Goal: Navigation & Orientation: Understand site structure

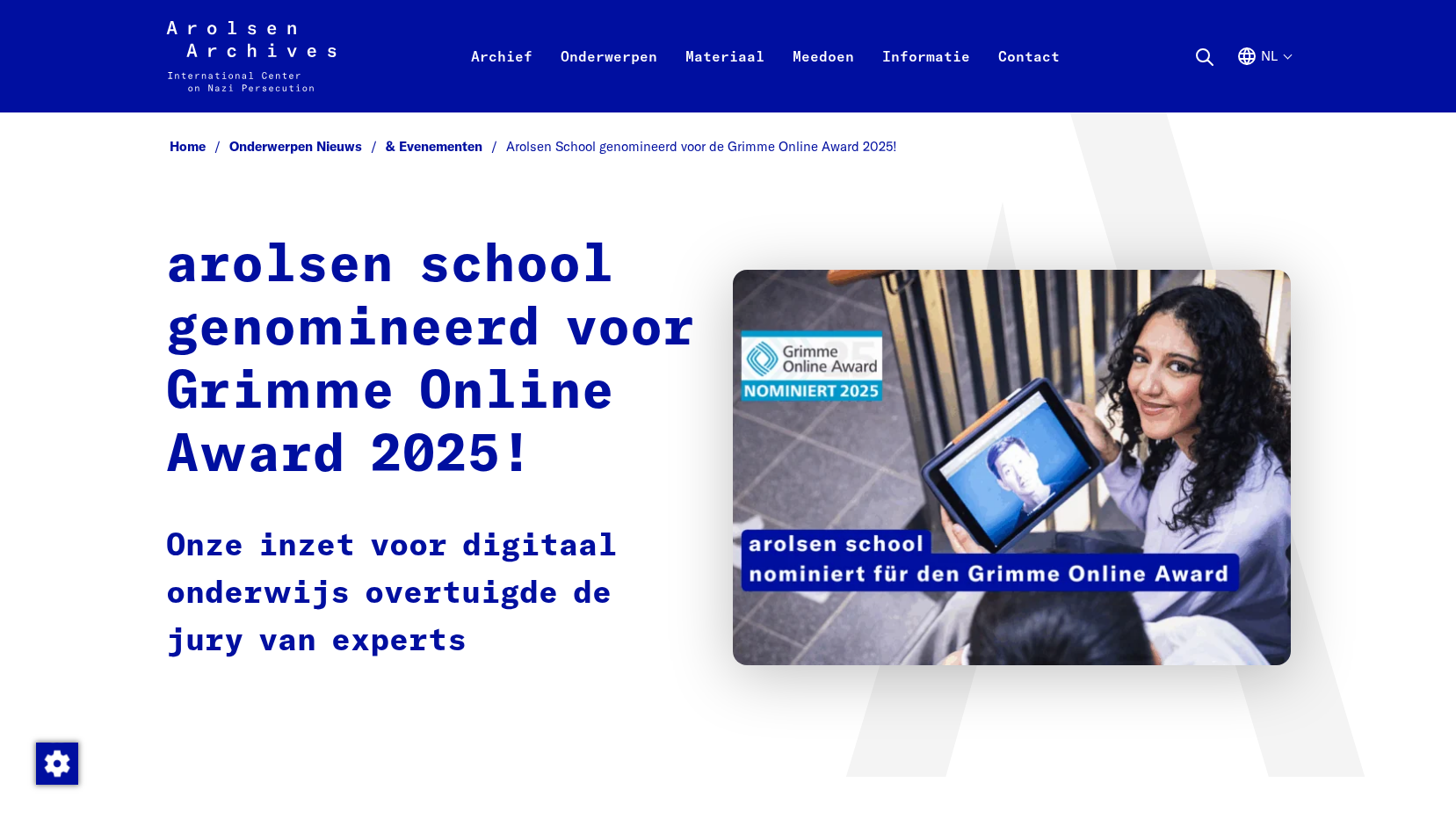
click at [312, 232] on div "Home Onderwerpen Nieuws & Evenementen Arolsen School genomineerd voor de Grimme…" at bounding box center [728, 444] width 1125 height 622
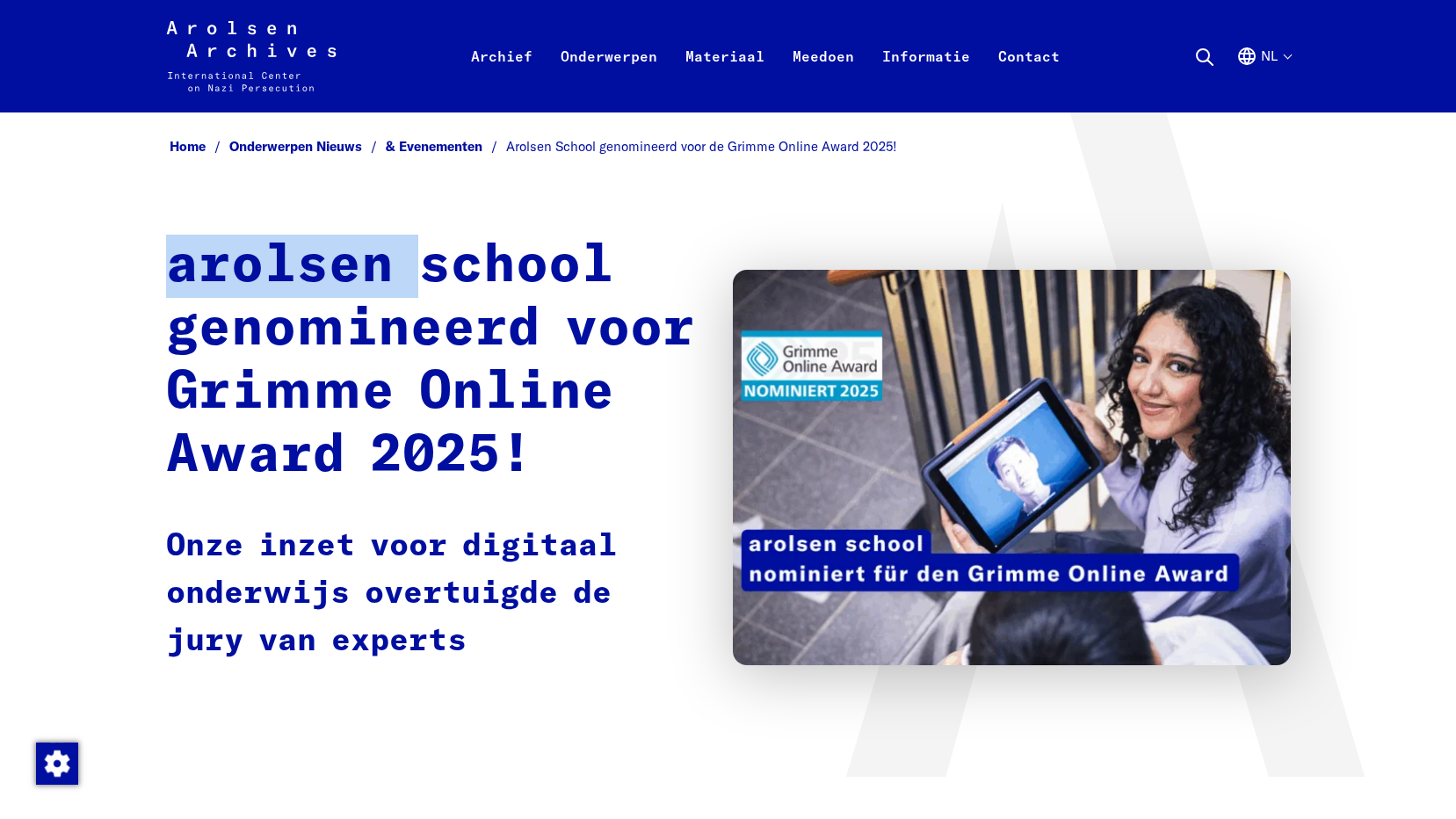
click at [312, 231] on div "Home Onderwerpen Nieuws & Evenementen Arolsen School genomineerd voor de Grimme…" at bounding box center [728, 444] width 1125 height 622
click at [84, 224] on div "Home Onderwerpen Nieuws & Evenementen Arolsen School genomineerd voor de Grimme…" at bounding box center [728, 445] width 1456 height 665
click at [88, 224] on div "Home Onderwerpen Nieuws & Evenementen Arolsen School genomineerd voor de Grimme…" at bounding box center [728, 445] width 1456 height 665
click at [1289, 58] on button "Nl" at bounding box center [1263, 77] width 55 height 63
click at [1269, 57] on font "Nl" at bounding box center [1269, 56] width 16 height 15
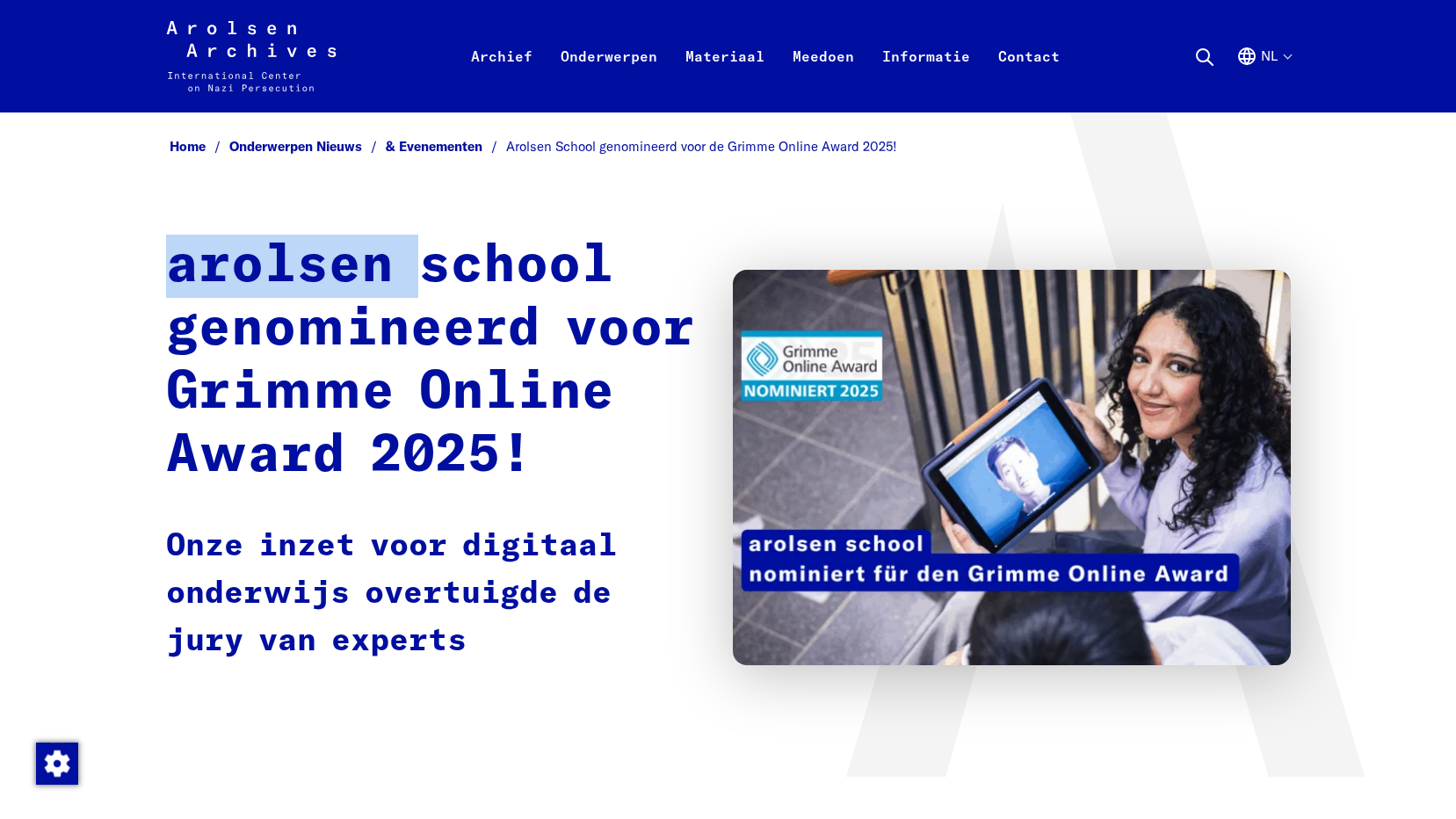
click at [1249, 50] on icon "Duits, Taalkeuze" at bounding box center [1246, 56] width 21 height 21
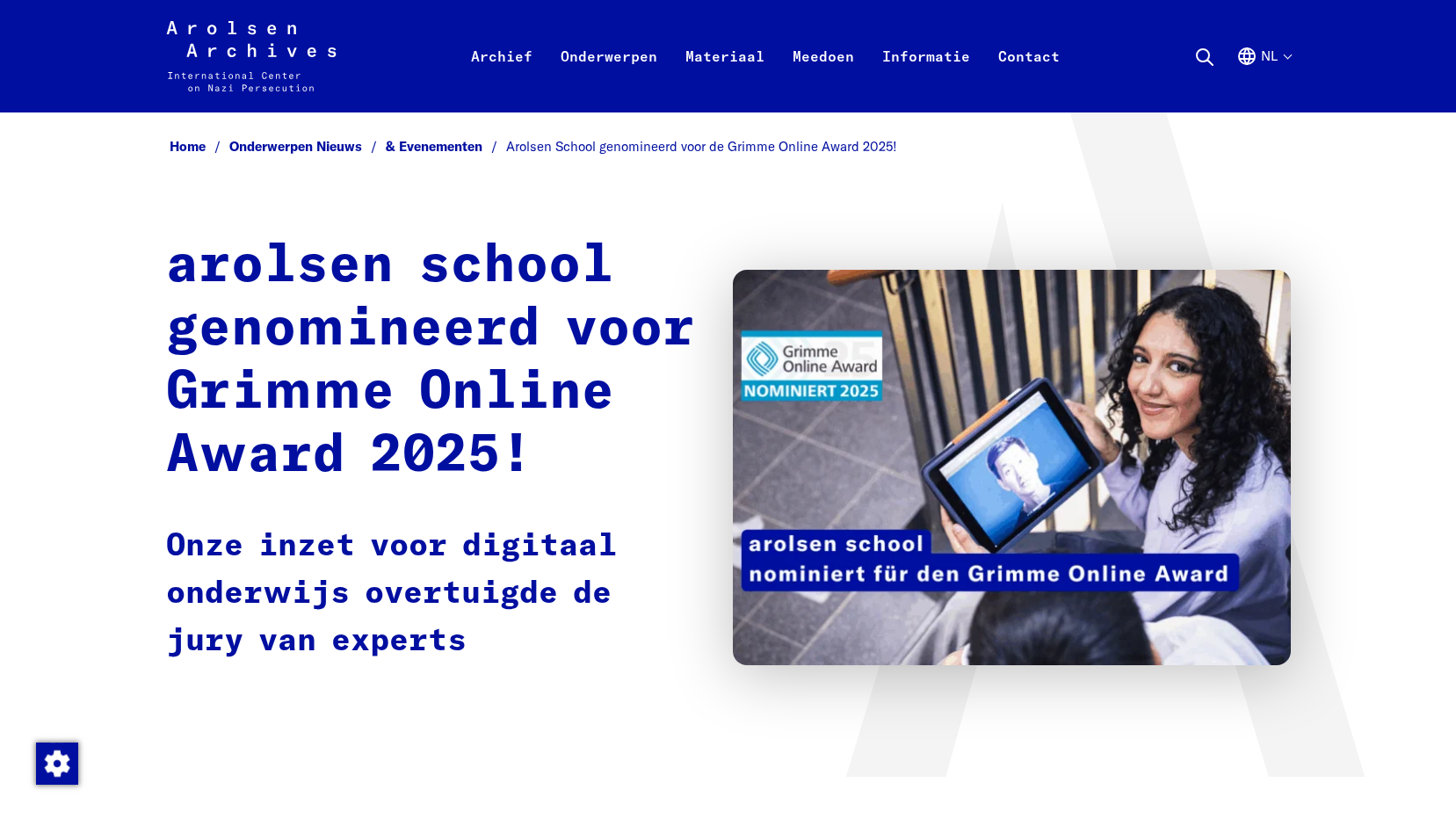
drag, startPoint x: 1249, startPoint y: 50, endPoint x: 1128, endPoint y: 177, distance: 175.4
click at [1128, 177] on icon at bounding box center [1105, 451] width 529 height 684
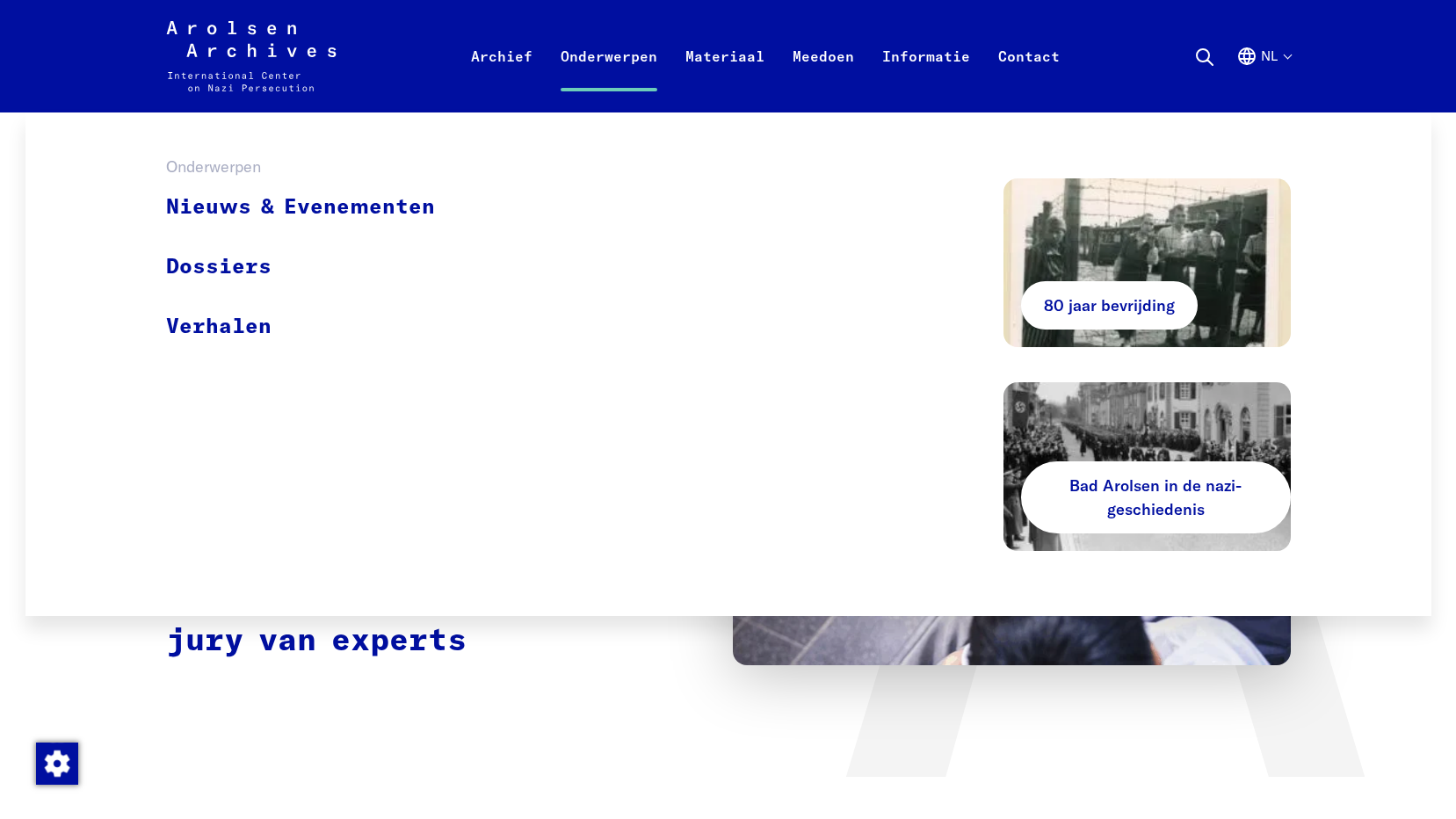
click at [619, 58] on link "Onderwerpen" at bounding box center [609, 77] width 125 height 70
